Goal: Task Accomplishment & Management: Complete application form

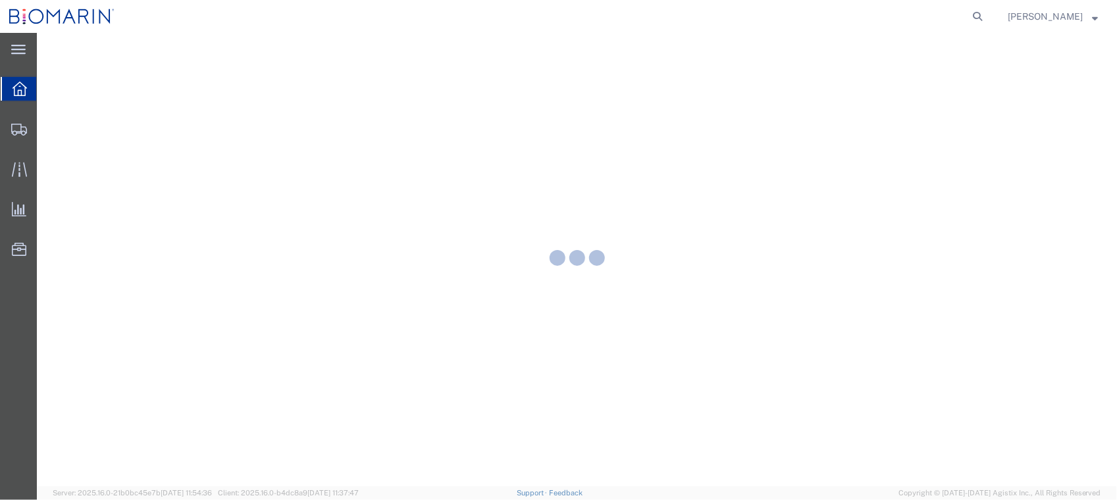
click at [988, 5] on form at bounding box center [977, 16] width 21 height 33
click at [986, 14] on icon at bounding box center [977, 16] width 18 height 18
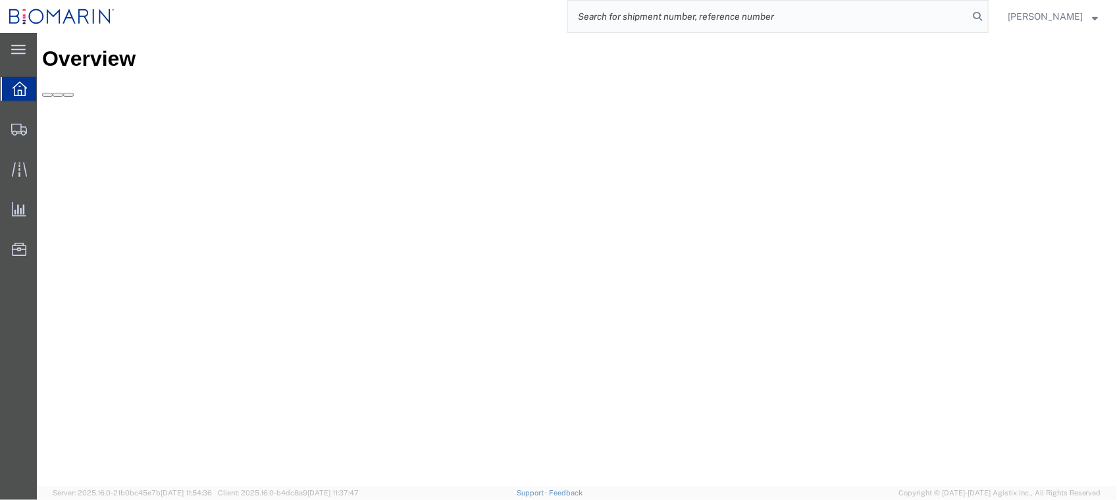
paste input "S02367063"
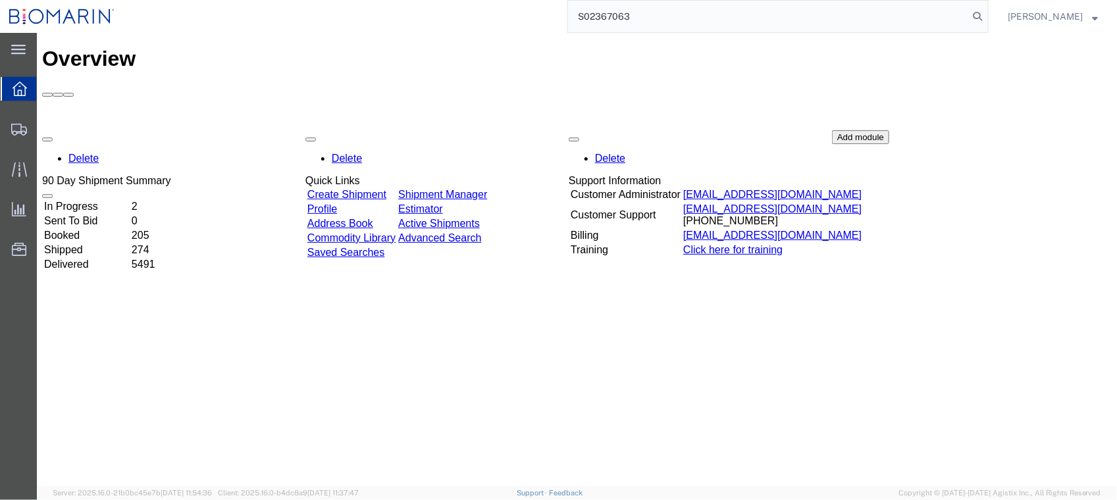
type input "S02367063"
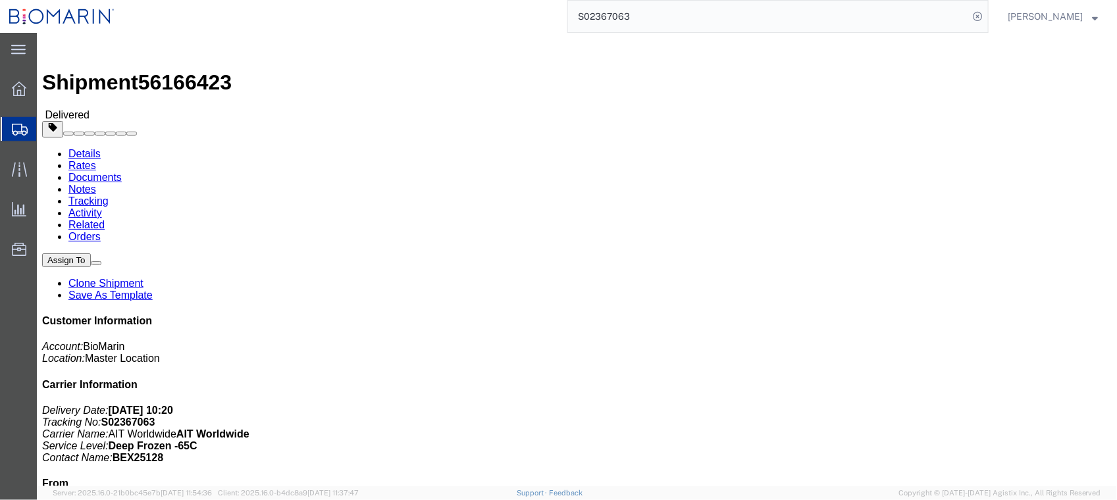
click link "Documents"
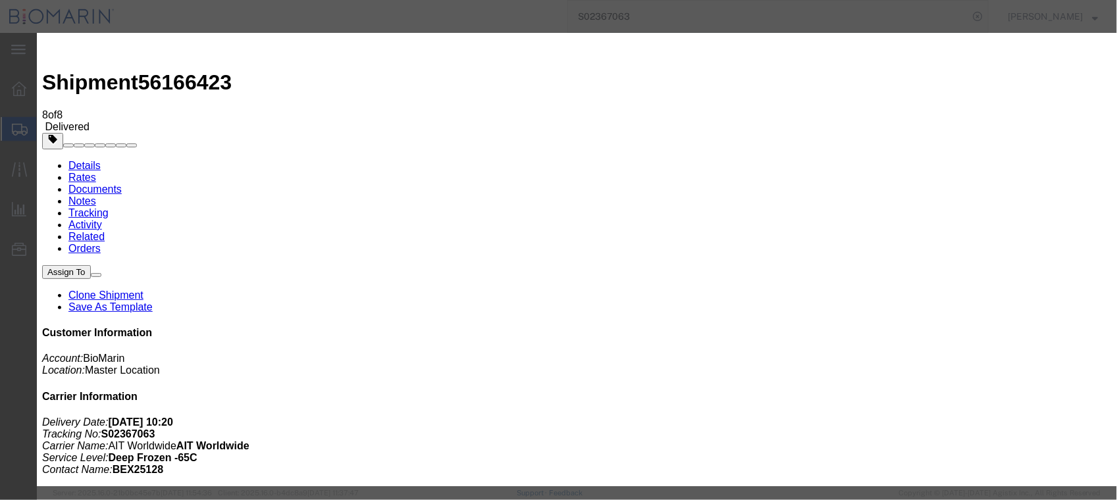
type input "C:\fakepath\S02367063 - X20250729821145.PDF"
select select
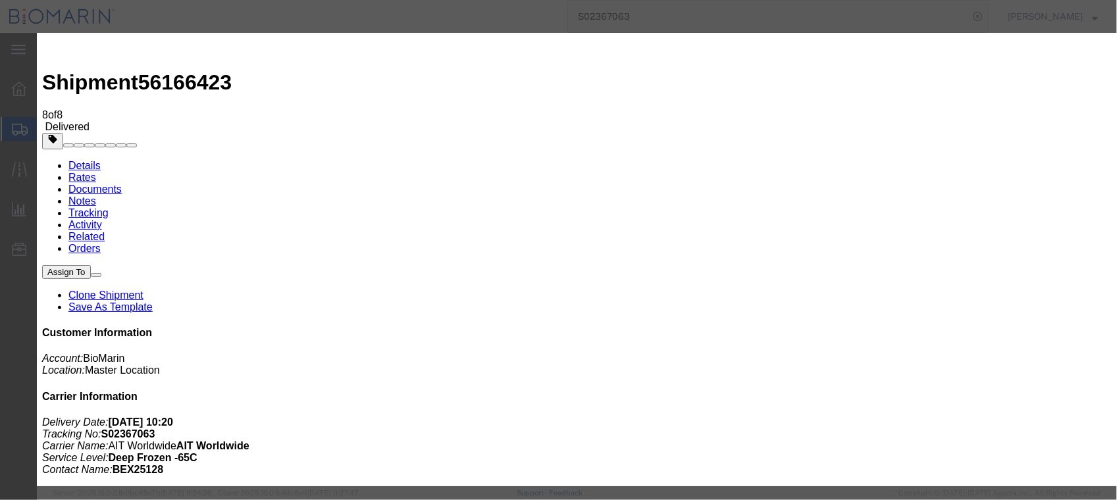
select select
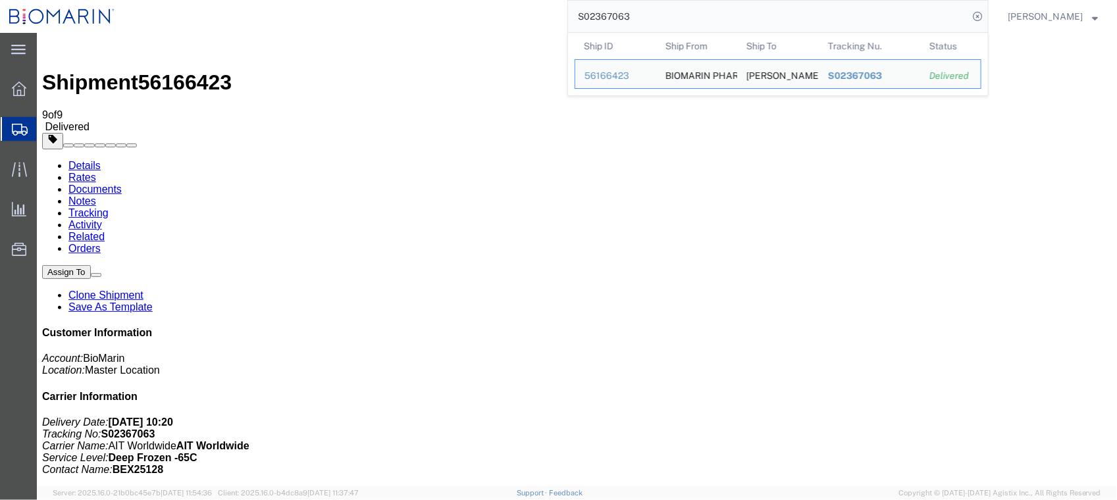
drag, startPoint x: 696, startPoint y: 18, endPoint x: 468, endPoint y: 18, distance: 228.4
click at [468, 18] on div "S02367063 Ship ID Ship From Ship To Tracking Nu. Status Ship ID 56166423 Ship F…" at bounding box center [556, 16] width 865 height 33
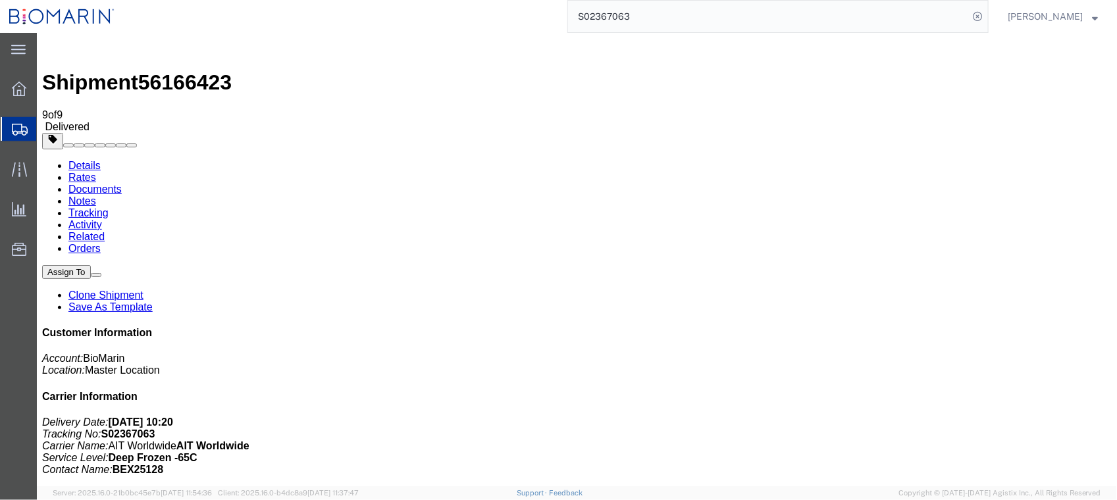
paste input "71741"
type input "S02371741"
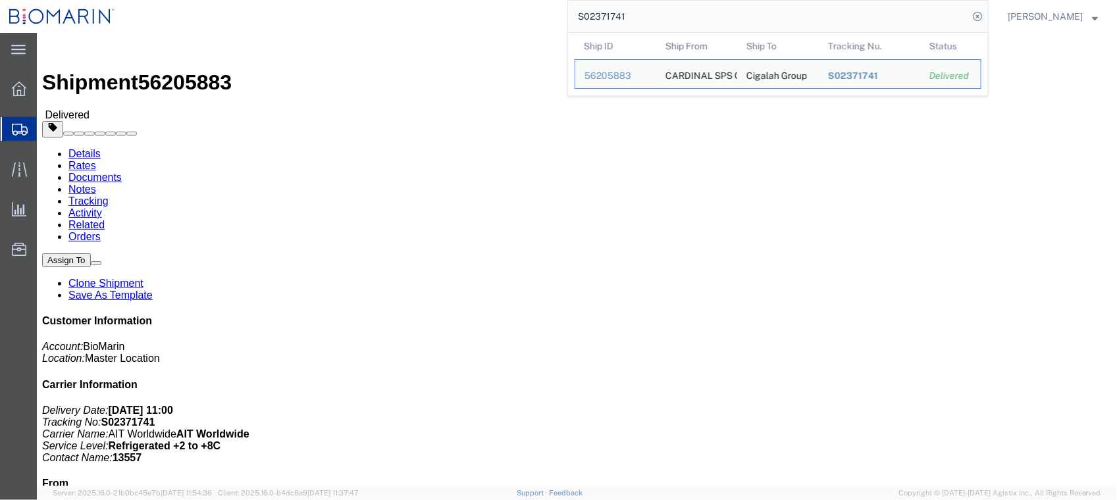
click link "Documents"
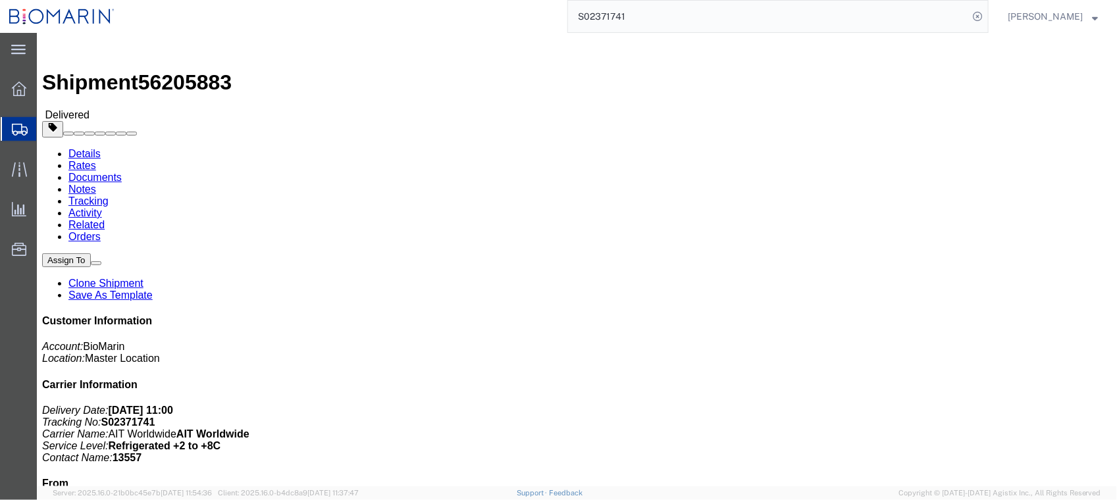
click div
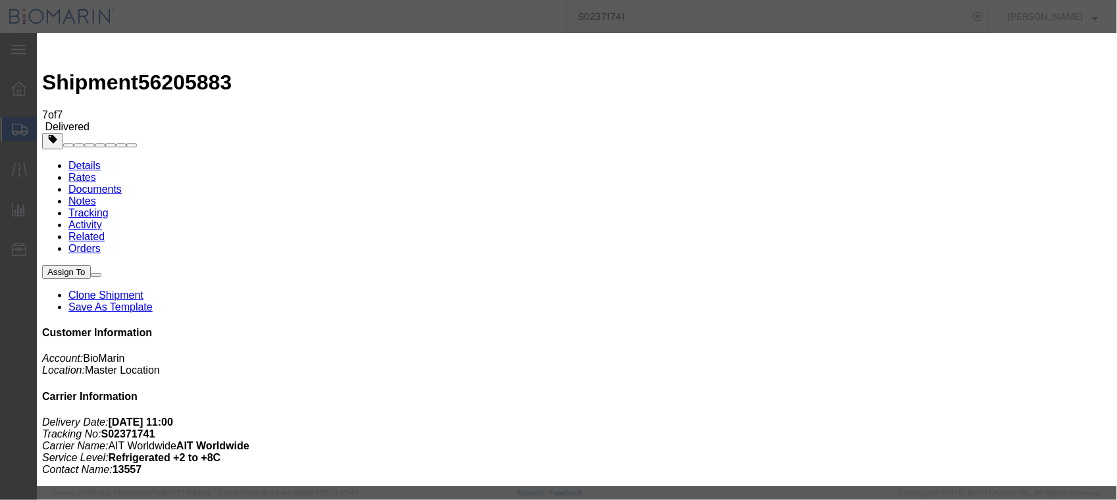
type input "C:\fakepath\S02371741.PDF"
select select
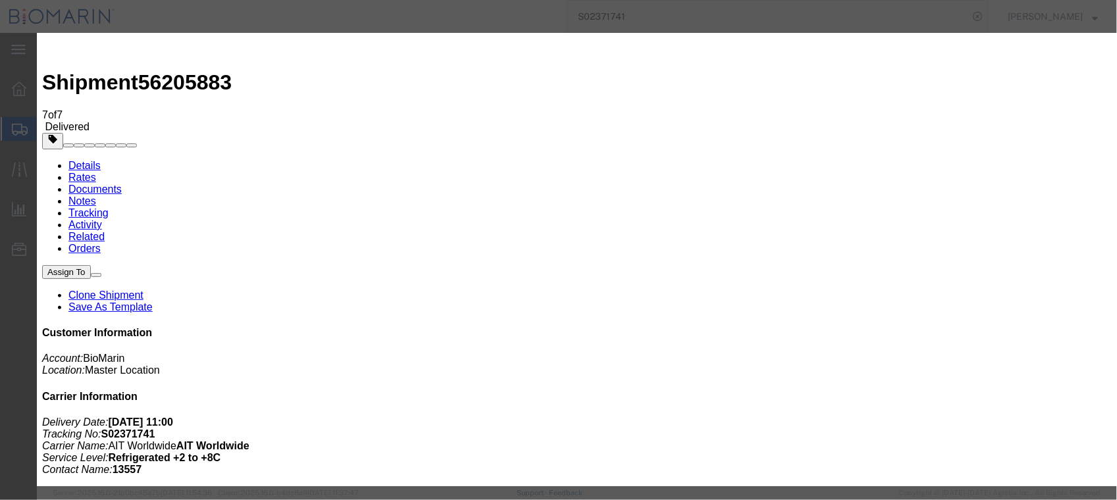
select select
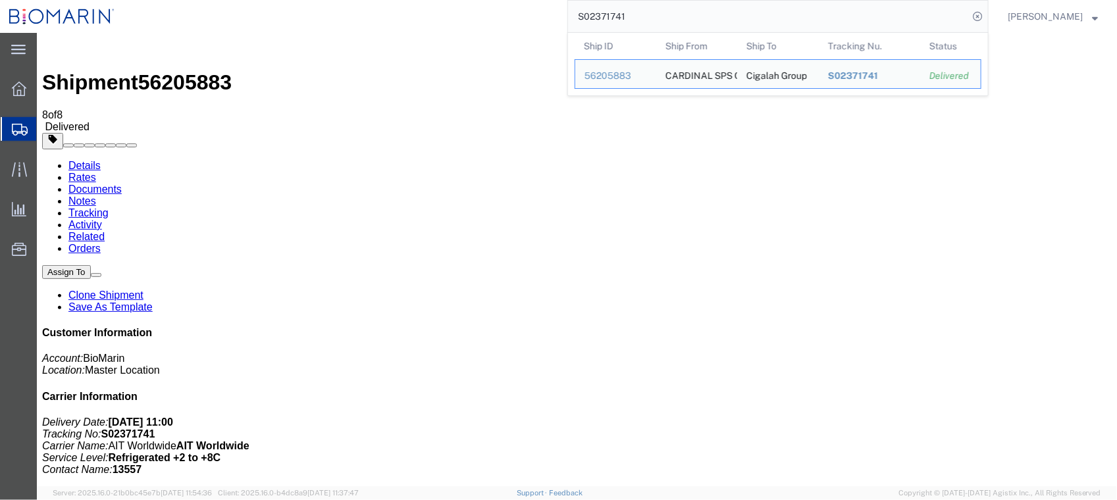
drag, startPoint x: 682, startPoint y: 18, endPoint x: 620, endPoint y: 11, distance: 62.3
click at [620, 11] on input "S02371741" at bounding box center [768, 17] width 400 height 32
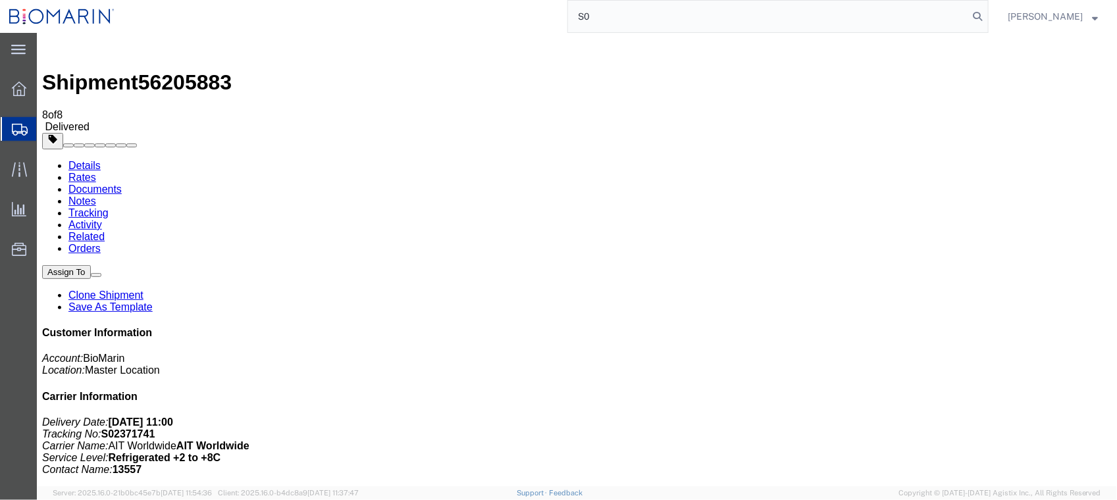
type input "S"
paste input "LOGISTICS 0158/AAFG S02367362"
drag, startPoint x: 705, startPoint y: 12, endPoint x: -3, endPoint y: 11, distance: 708.8
click at [0, 11] on html "main_menu Created with Sketch. Collapse Menu Overview Shipments Shipment Manage…" at bounding box center [558, 250] width 1117 height 500
type input "S02367362"
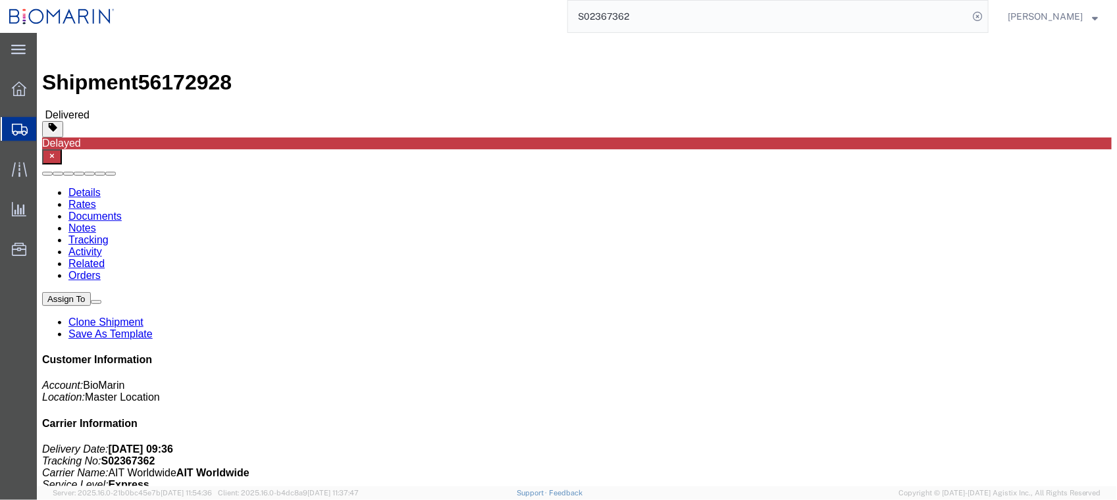
click link "Documents"
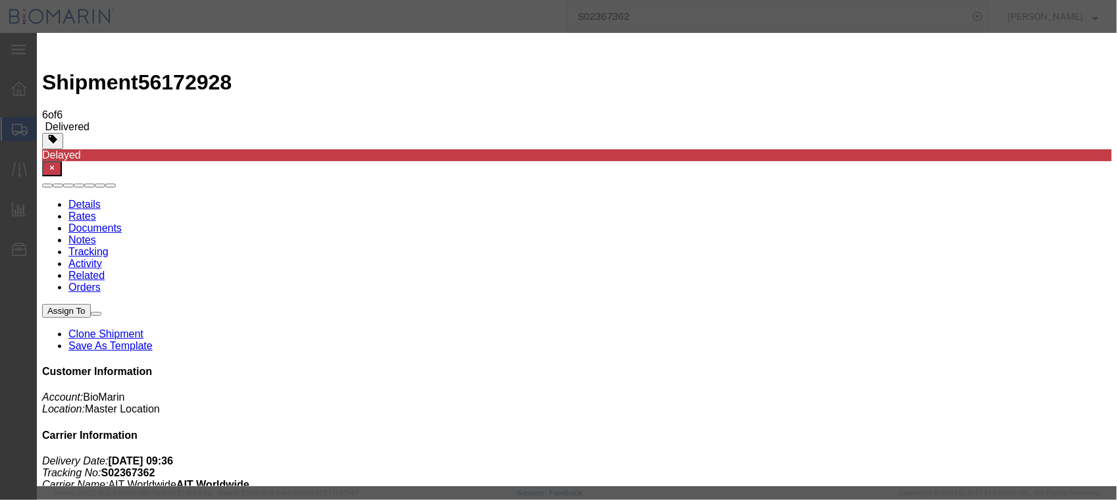
type input "C:\fakepath\S02367362.PDF"
select select
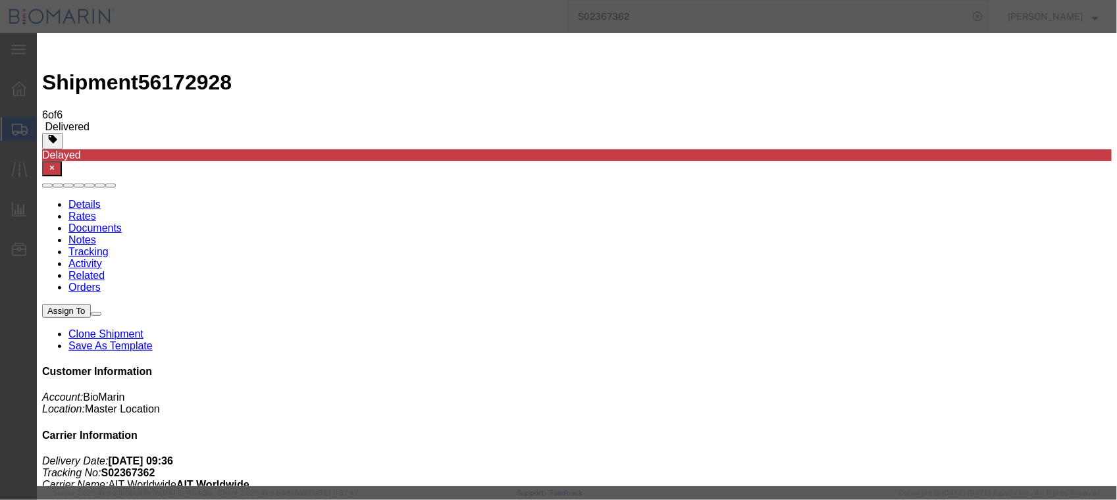
select select
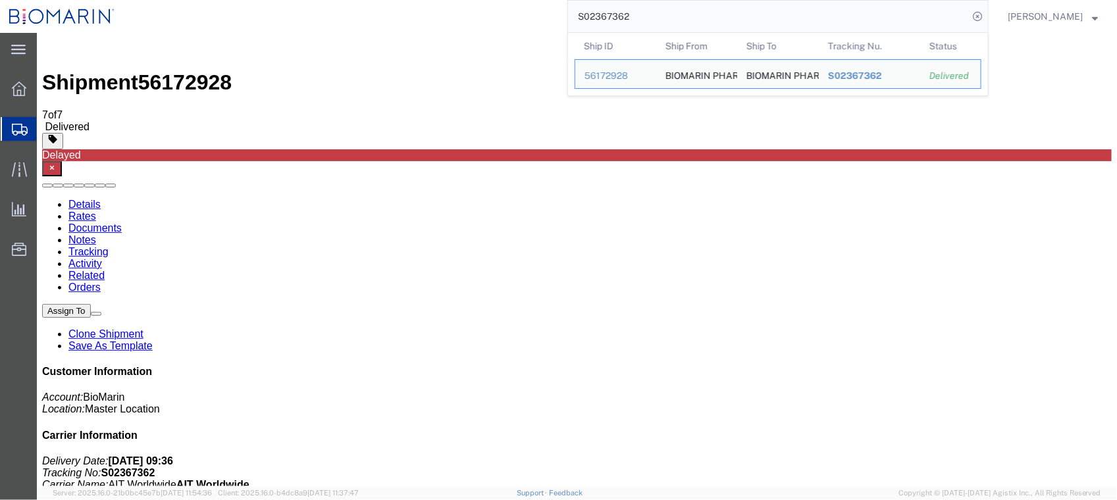
drag, startPoint x: 723, startPoint y: 53, endPoint x: 484, endPoint y: 33, distance: 239.7
paste input "74743"
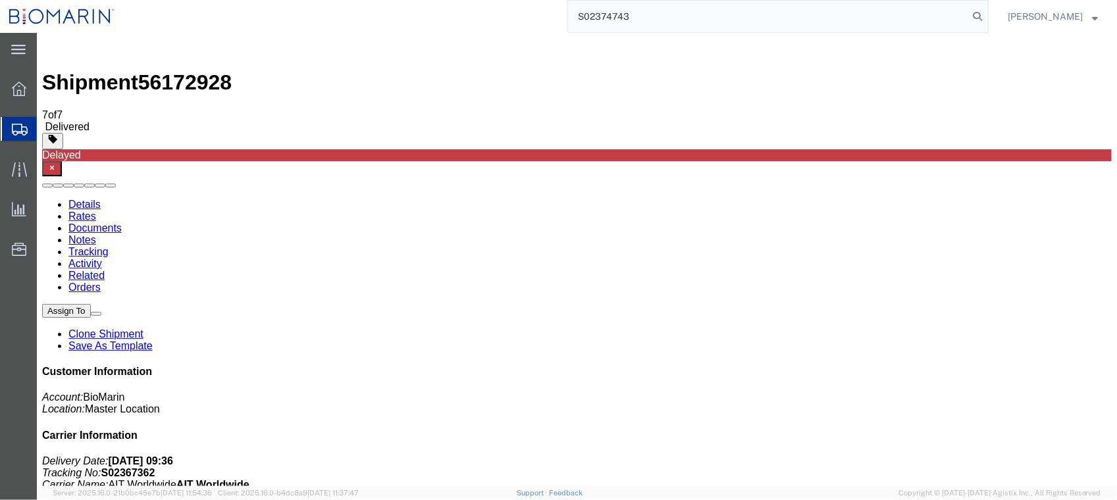
type input "S02374743"
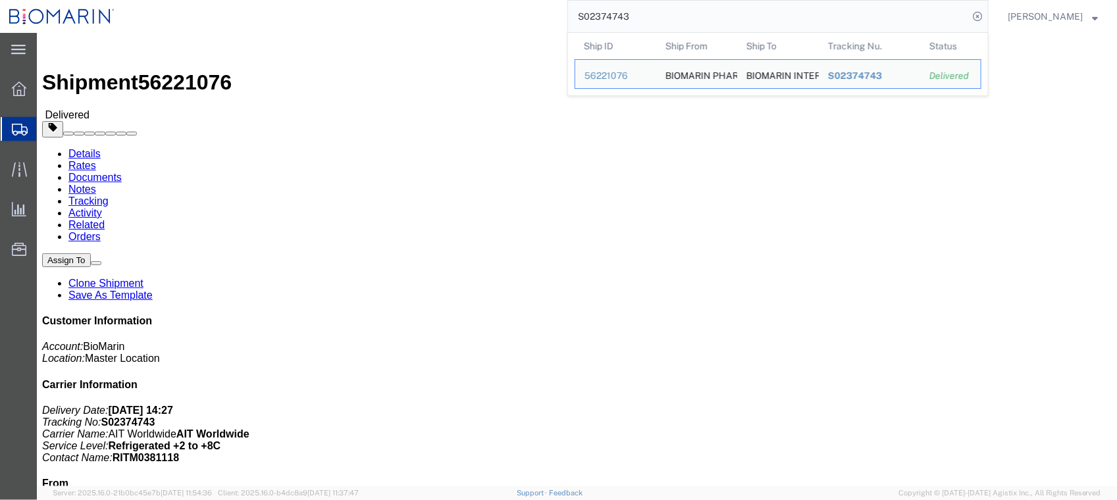
drag, startPoint x: 670, startPoint y: 14, endPoint x: 442, endPoint y: 9, distance: 228.4
click at [432, 11] on div "S02374743 Ship ID Ship From Ship To Tracking Nu. Status Ship ID 56221076 Ship F…" at bounding box center [556, 16] width 865 height 33
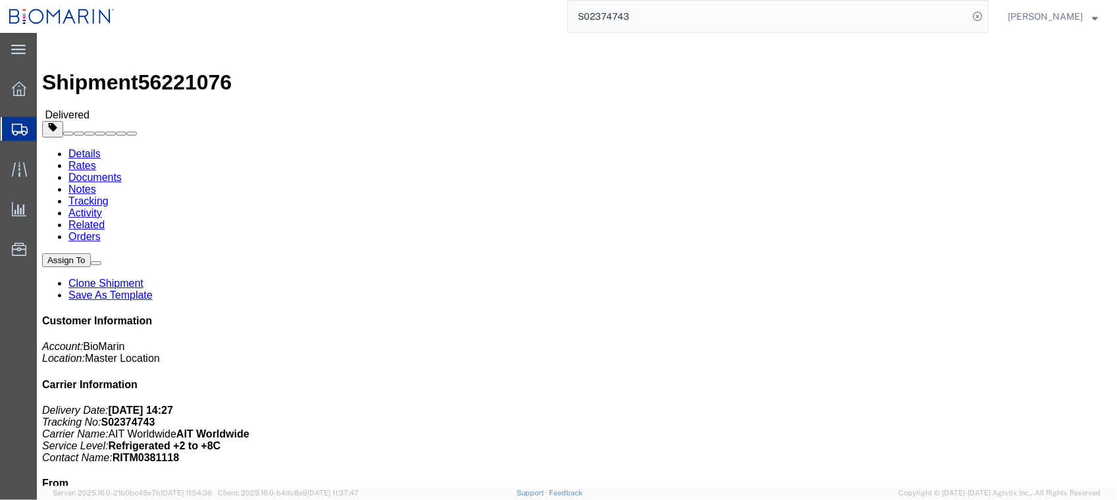
paste input "search"
click at [713, 12] on input "search" at bounding box center [768, 17] width 400 height 32
paste input "S02374743"
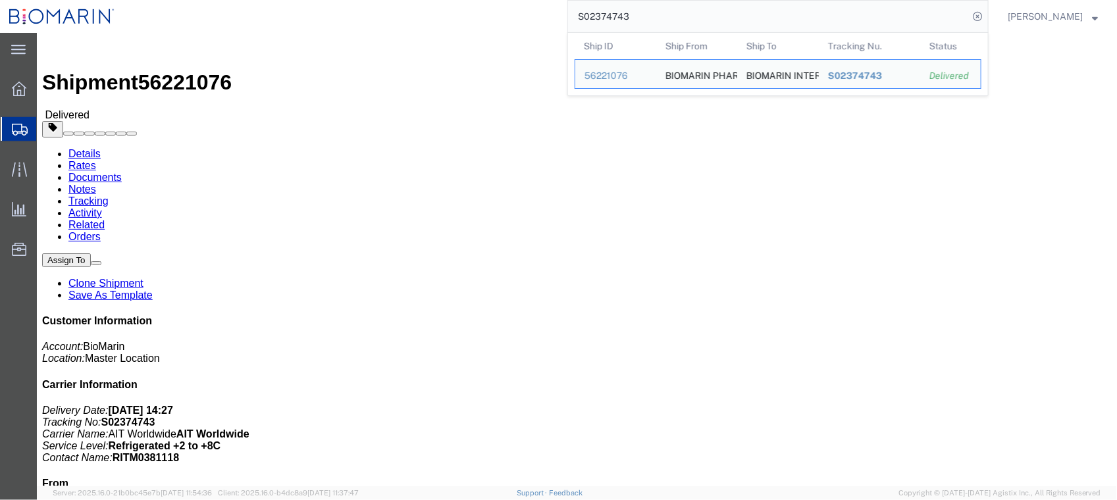
type input "S02374743"
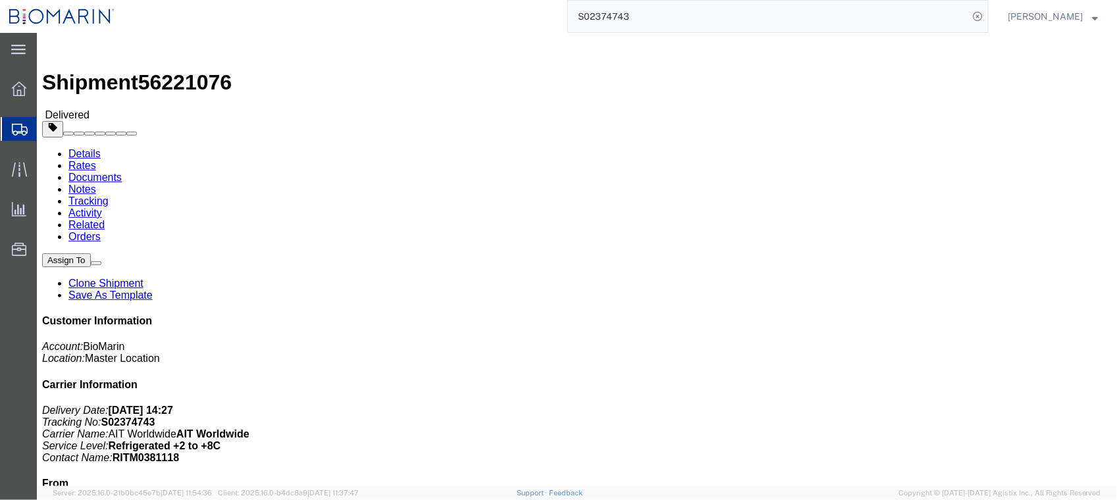
click link "Documents"
